Goal: Transaction & Acquisition: Purchase product/service

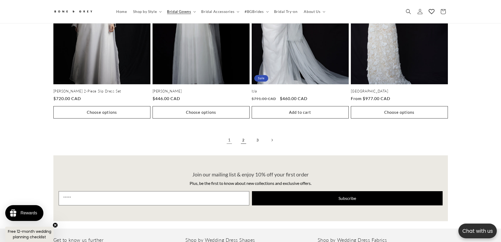
click at [246, 134] on link "2" at bounding box center [244, 140] width 12 height 12
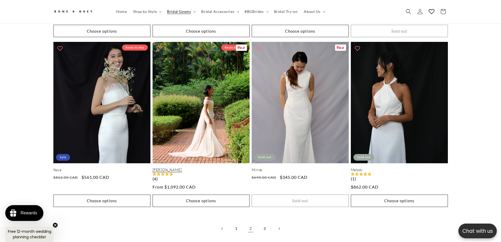
scroll to position [1102, 0]
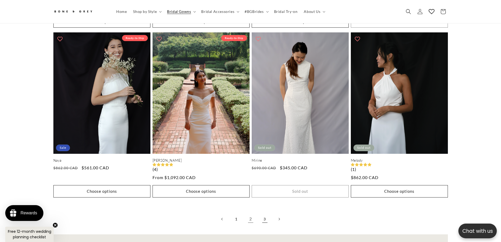
click at [264, 213] on link "3" at bounding box center [265, 219] width 12 height 12
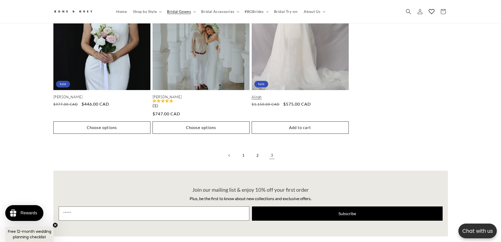
scroll to position [0, 145]
